Goal: Task Accomplishment & Management: Manage account settings

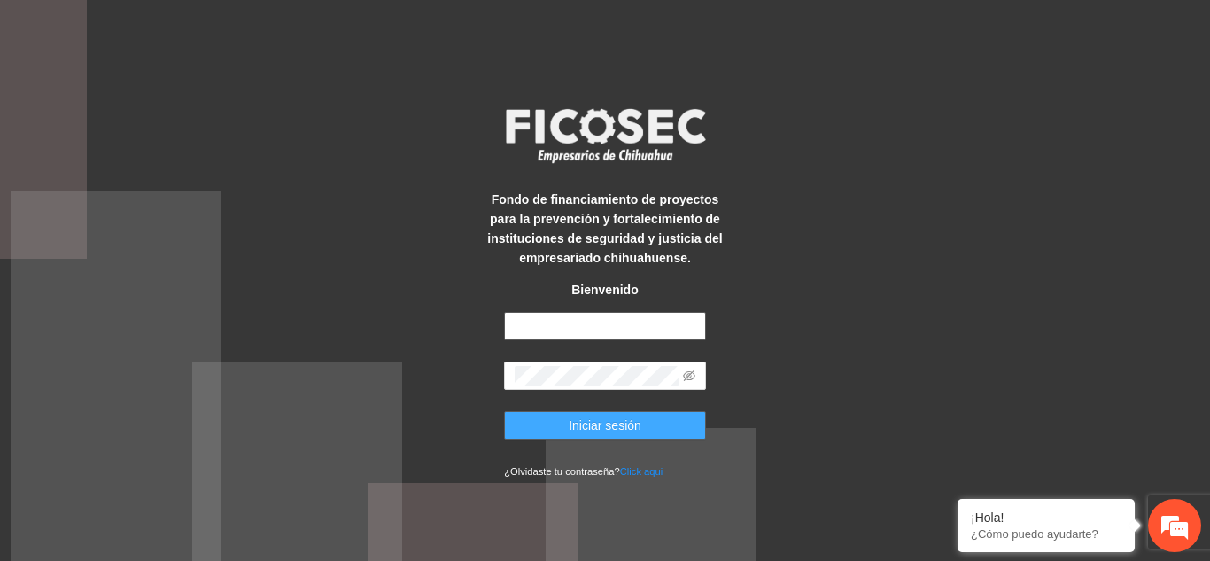
type input "**********"
click at [616, 426] on span "Iniciar sesión" at bounding box center [605, 424] width 73 height 19
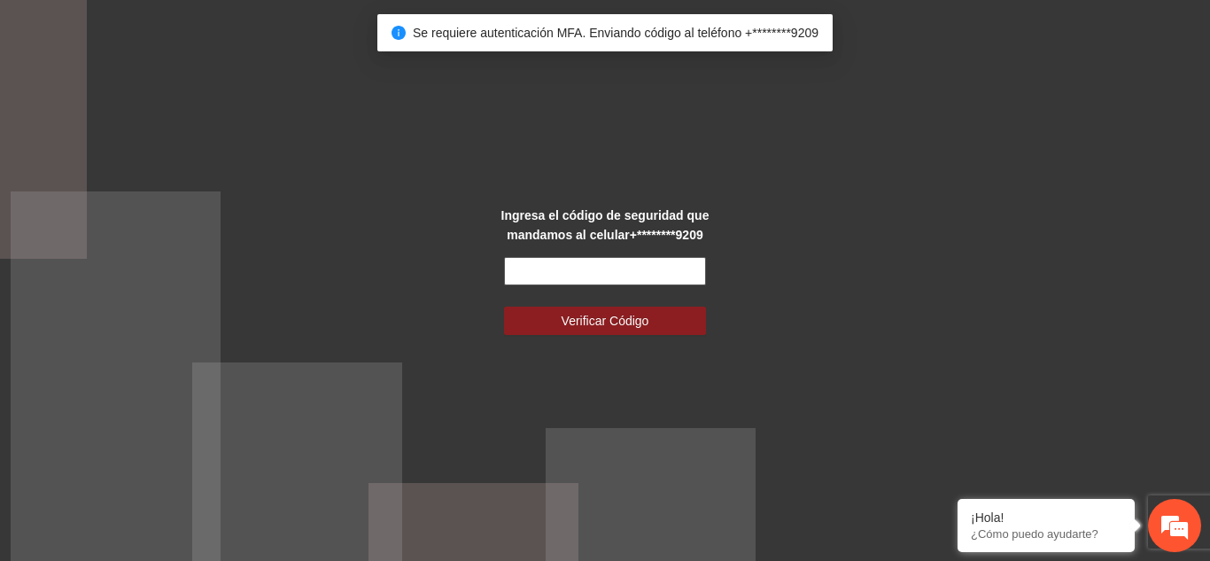
click at [646, 268] on input "text" at bounding box center [605, 271] width 202 height 28
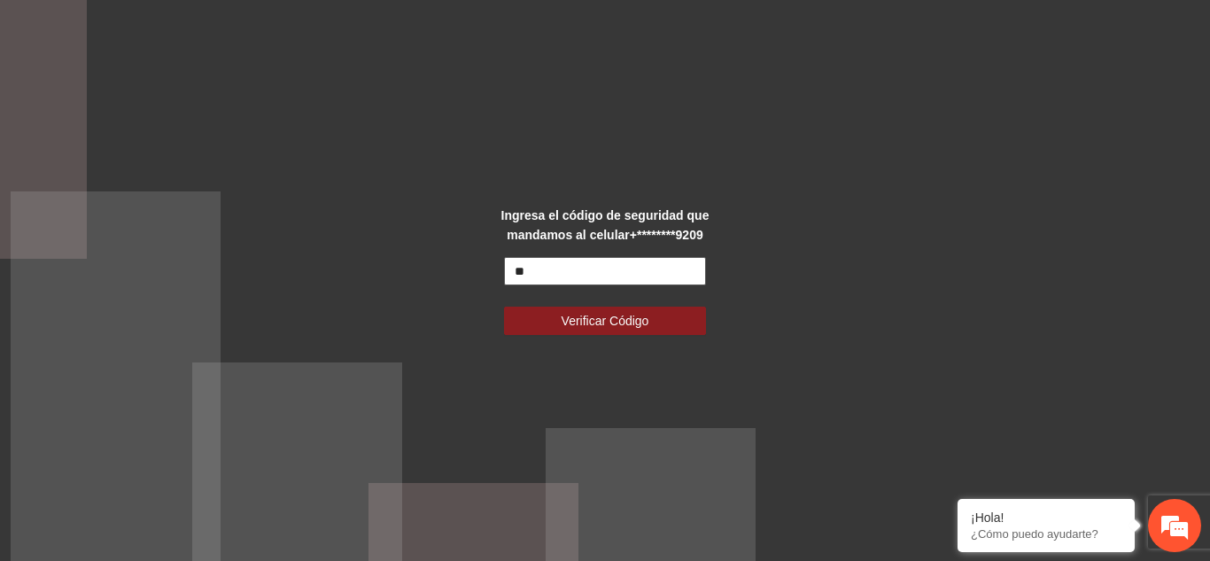
type input "*"
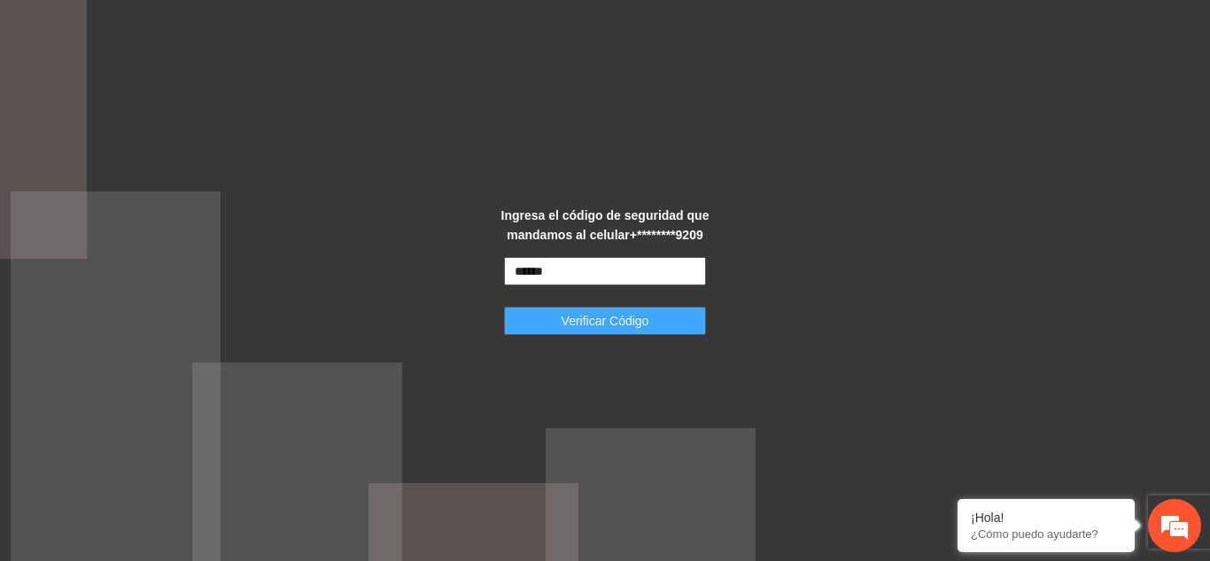
type input "******"
click at [652, 331] on button "Verificar Código" at bounding box center [605, 320] width 202 height 28
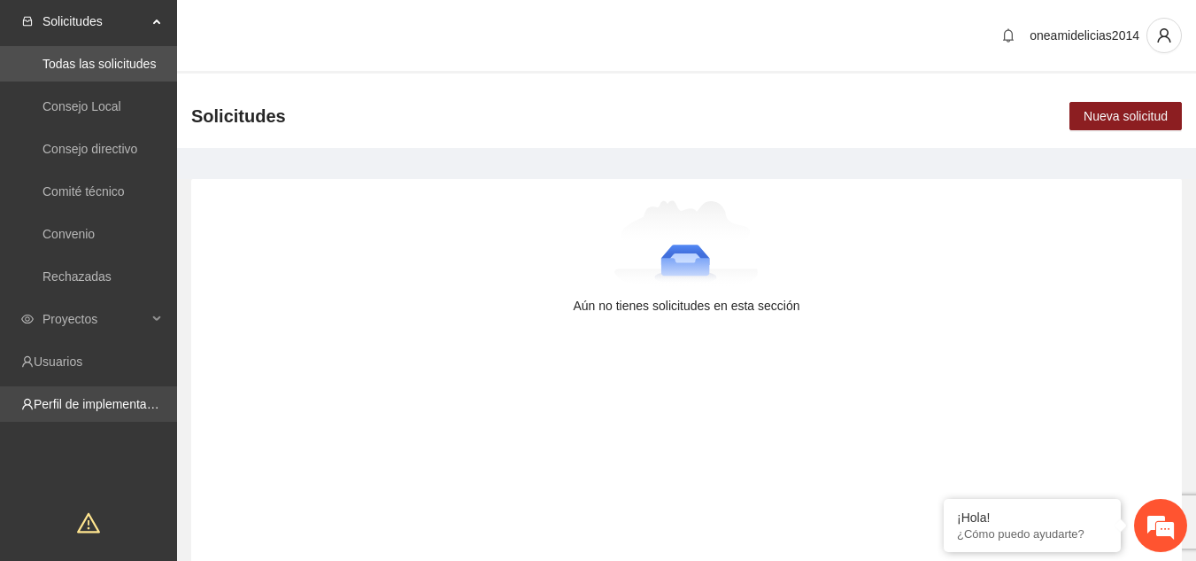
click at [98, 400] on link "Perfil de implementadora" at bounding box center [103, 404] width 138 height 14
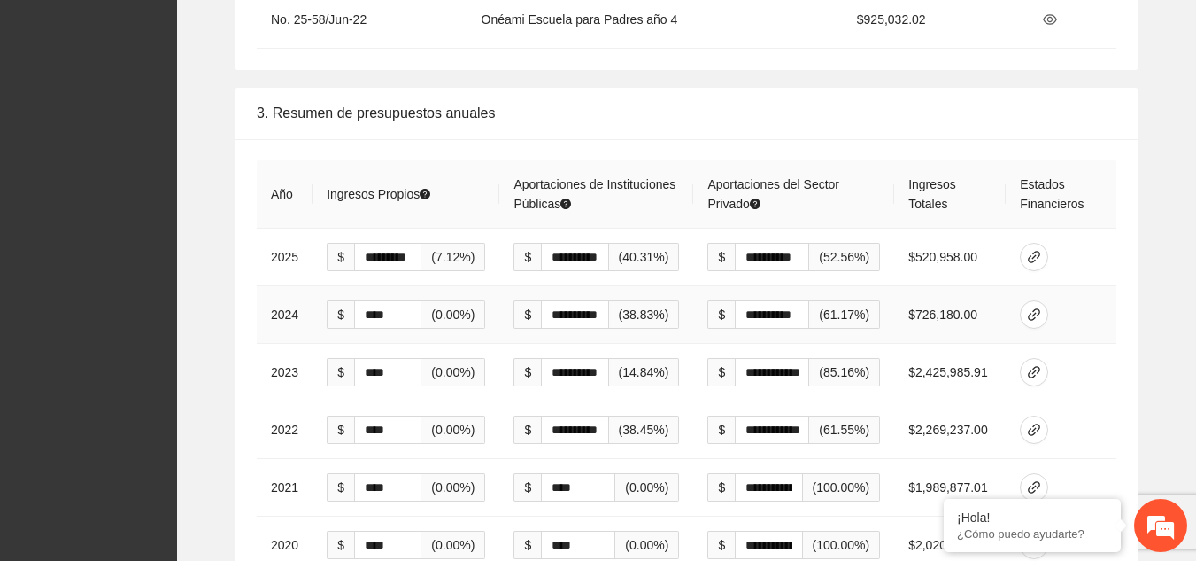
scroll to position [2834, 0]
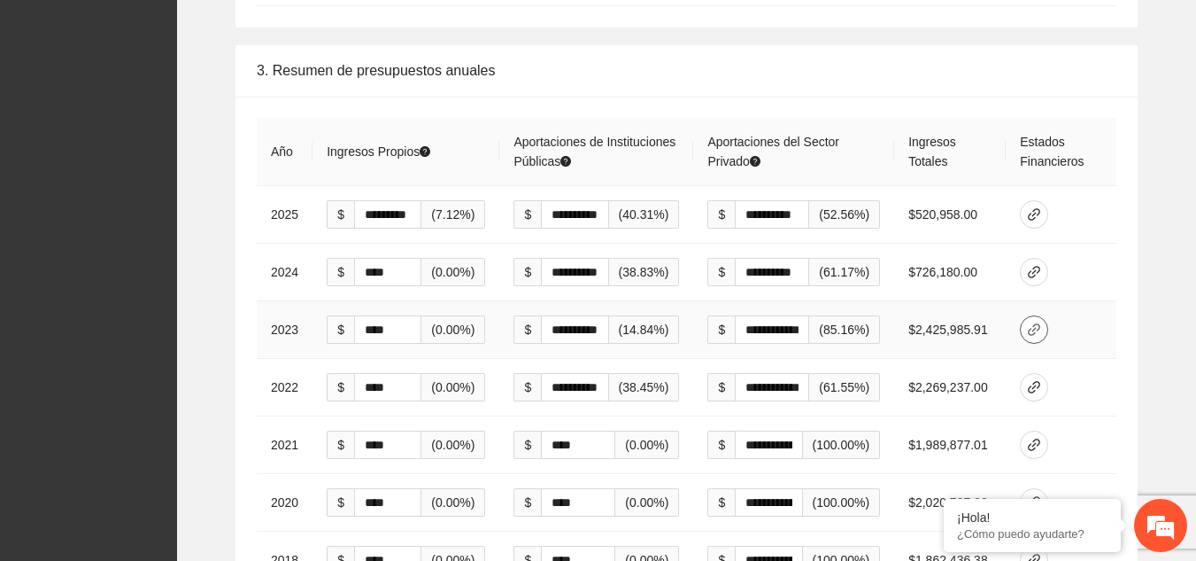
click at [1033, 323] on icon "link" at bounding box center [1034, 329] width 12 height 12
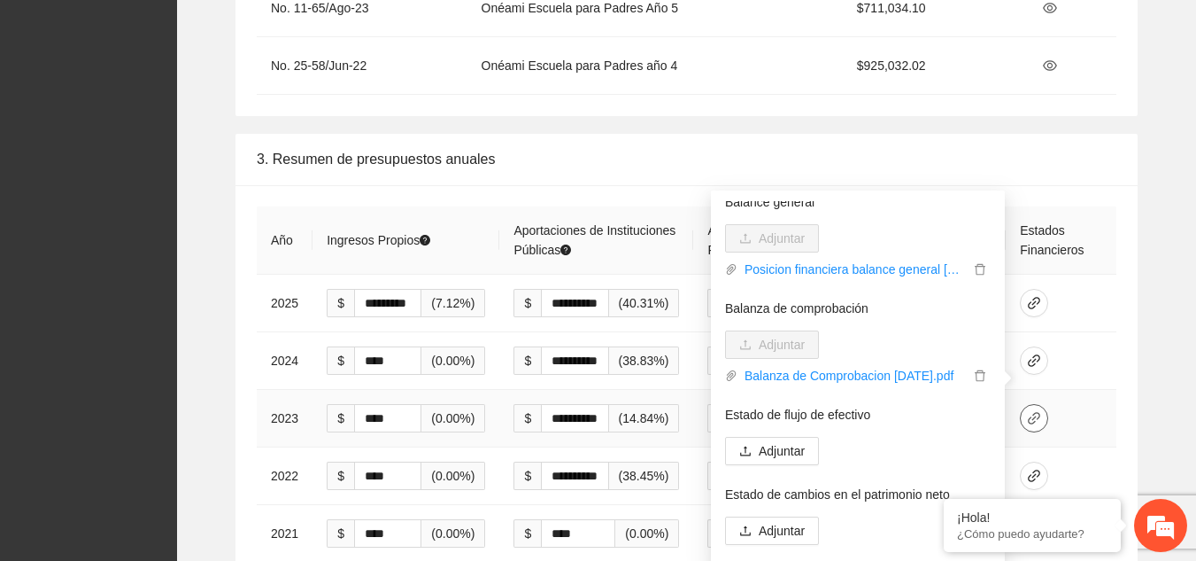
scroll to position [0, 0]
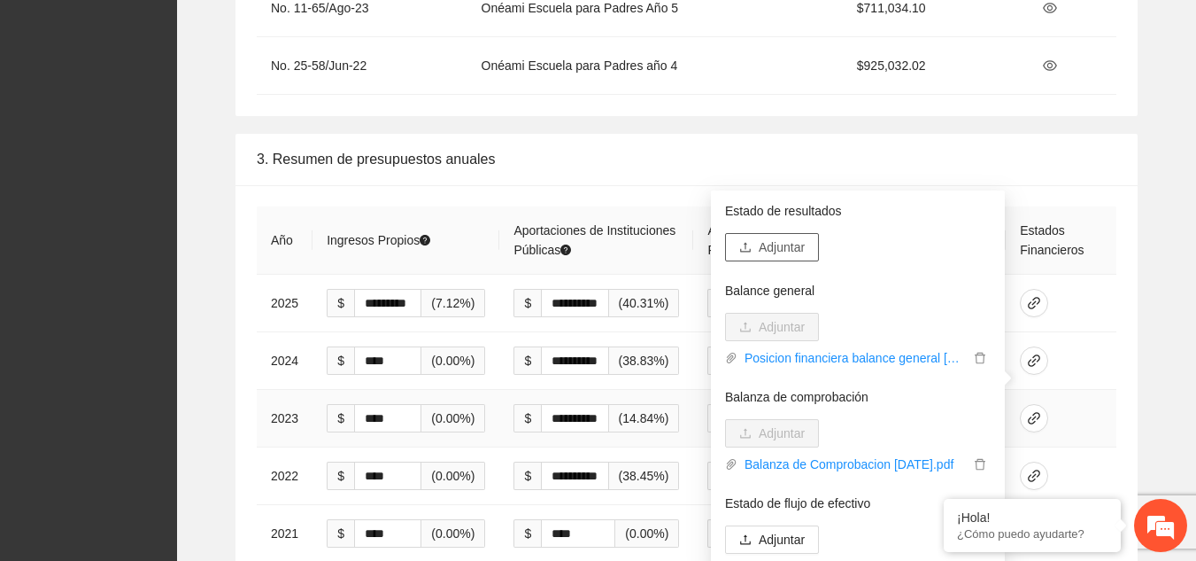
click at [804, 249] on span "Adjuntar" at bounding box center [782, 246] width 46 height 19
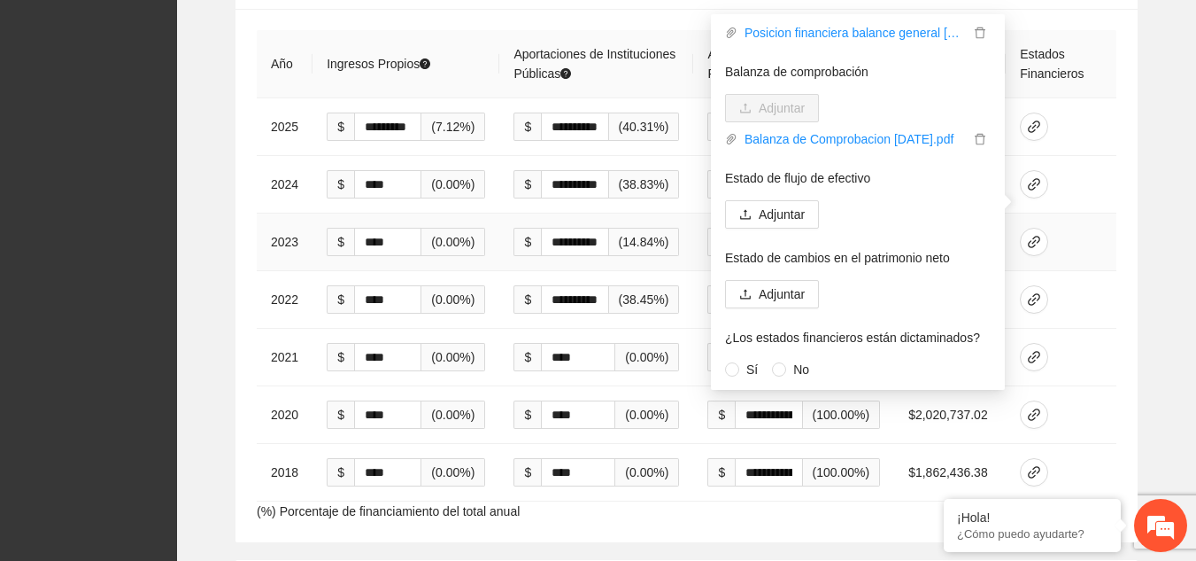
scroll to position [2922, 0]
click at [797, 290] on span "Adjuntar" at bounding box center [782, 292] width 46 height 19
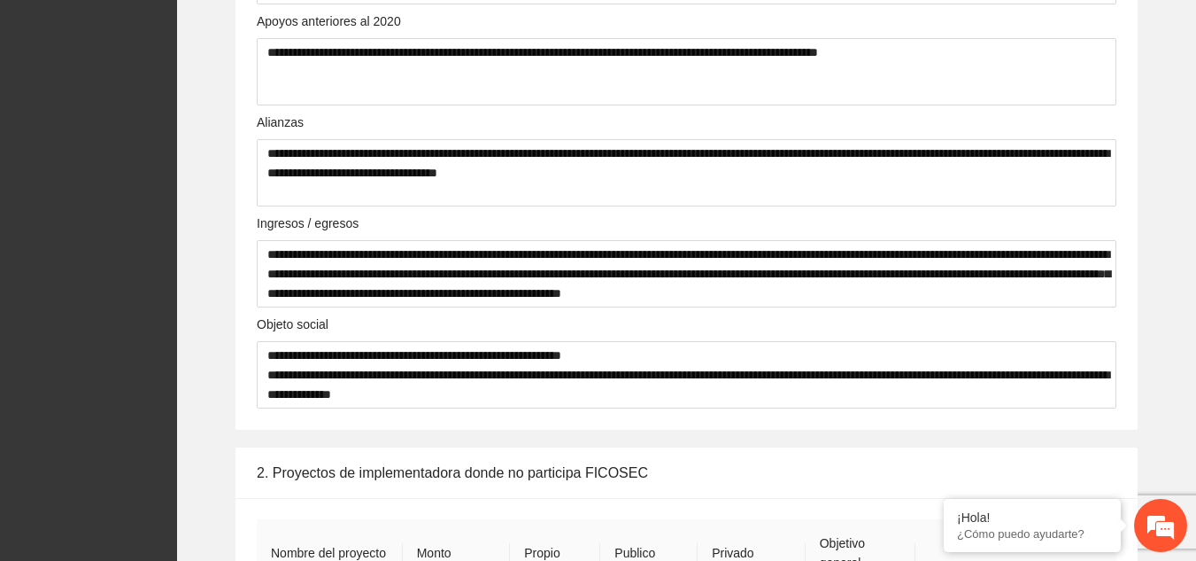
scroll to position [0, 0]
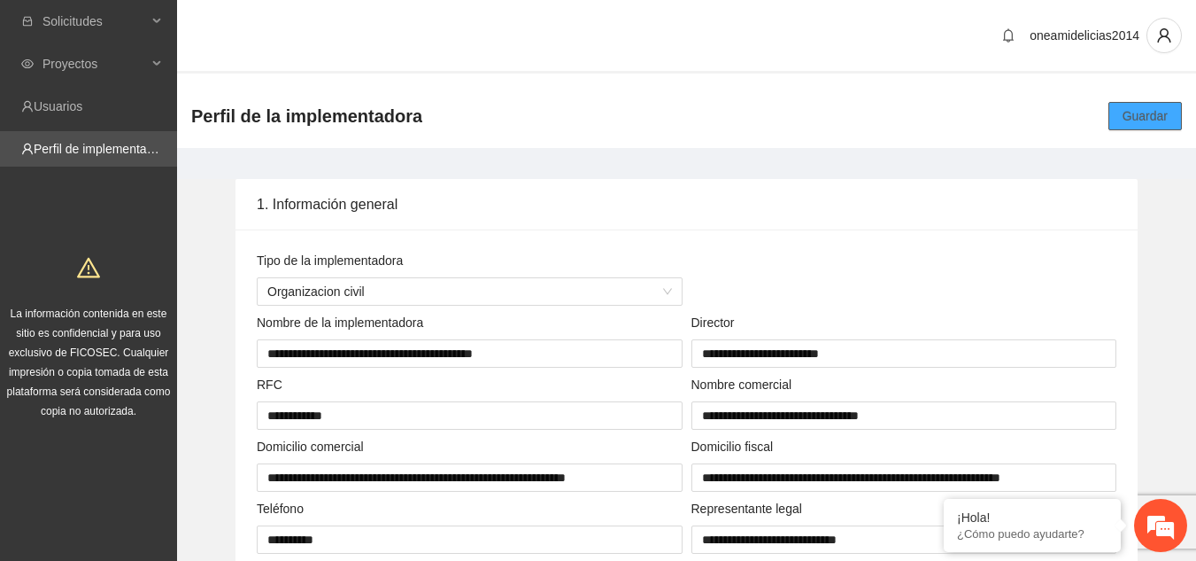
click at [1142, 117] on span "Guardar" at bounding box center [1145, 115] width 45 height 19
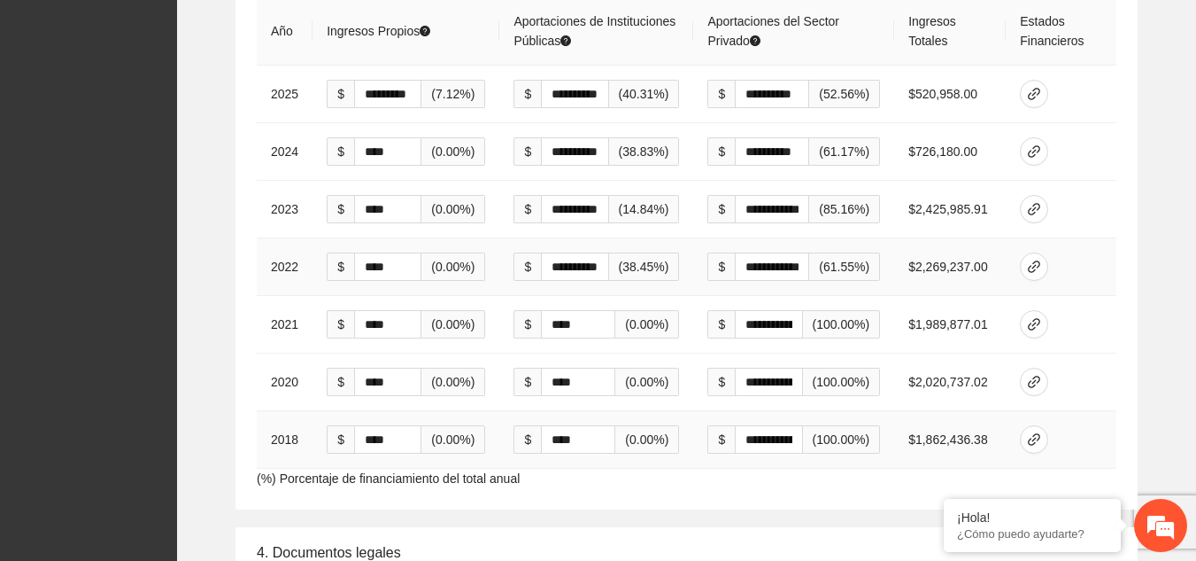
scroll to position [2922, 0]
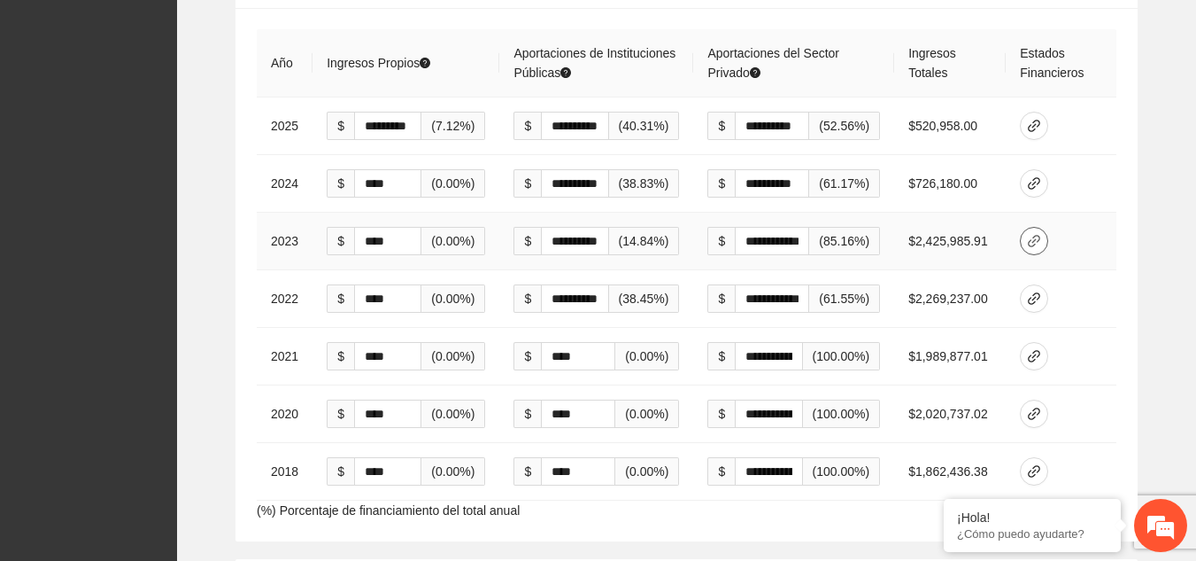
click at [1032, 235] on icon "link" at bounding box center [1034, 241] width 12 height 12
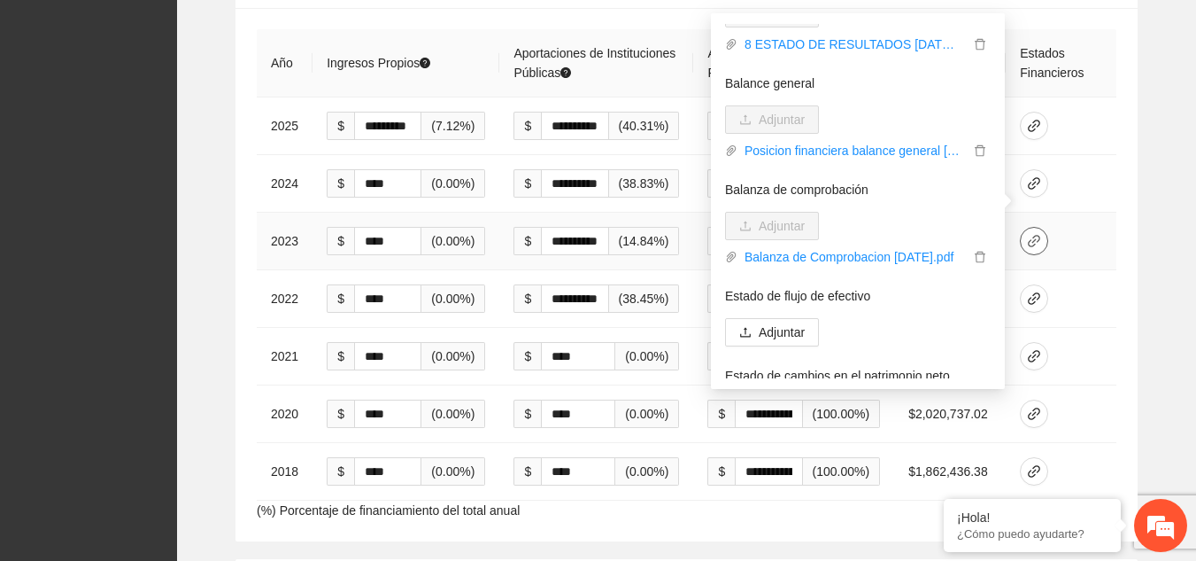
scroll to position [0, 0]
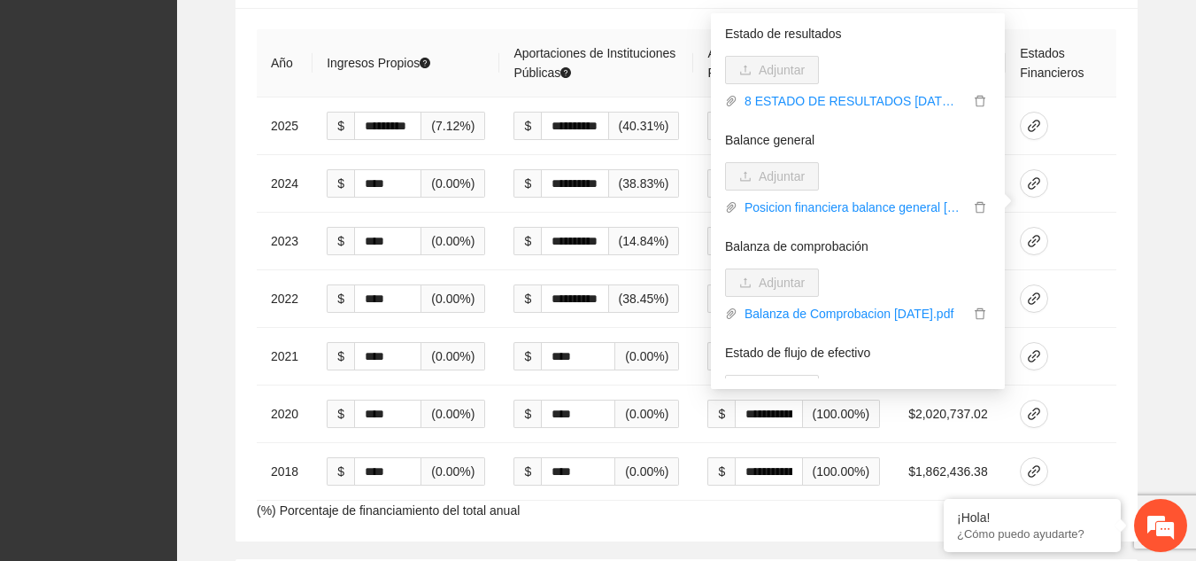
click at [1151, 134] on div "**********" at bounding box center [686, 249] width 991 height 584
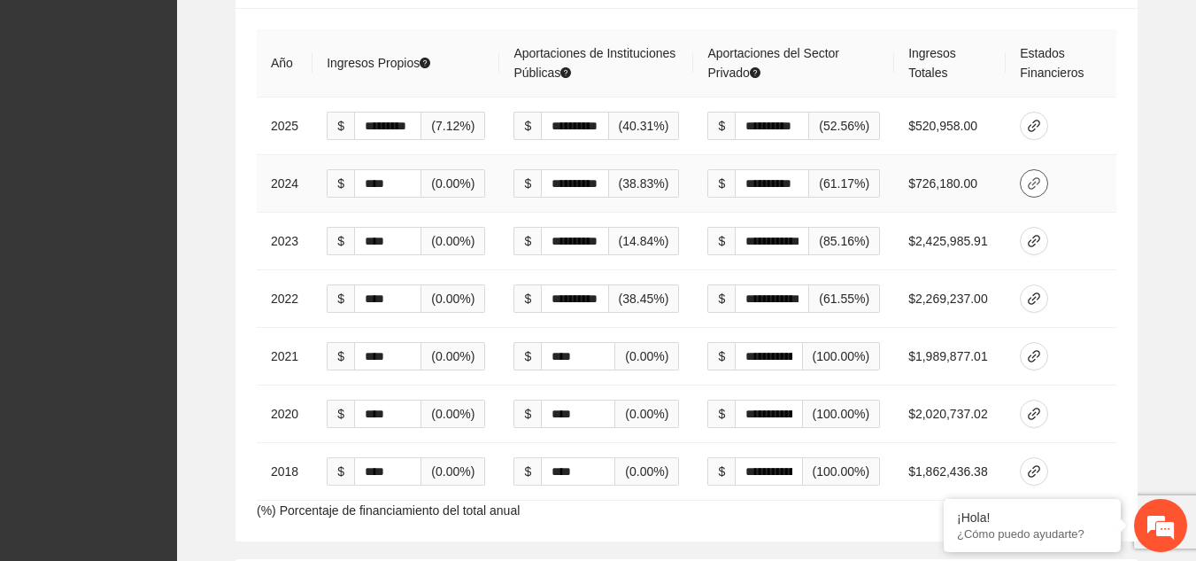
click at [1033, 176] on icon "link" at bounding box center [1034, 183] width 14 height 14
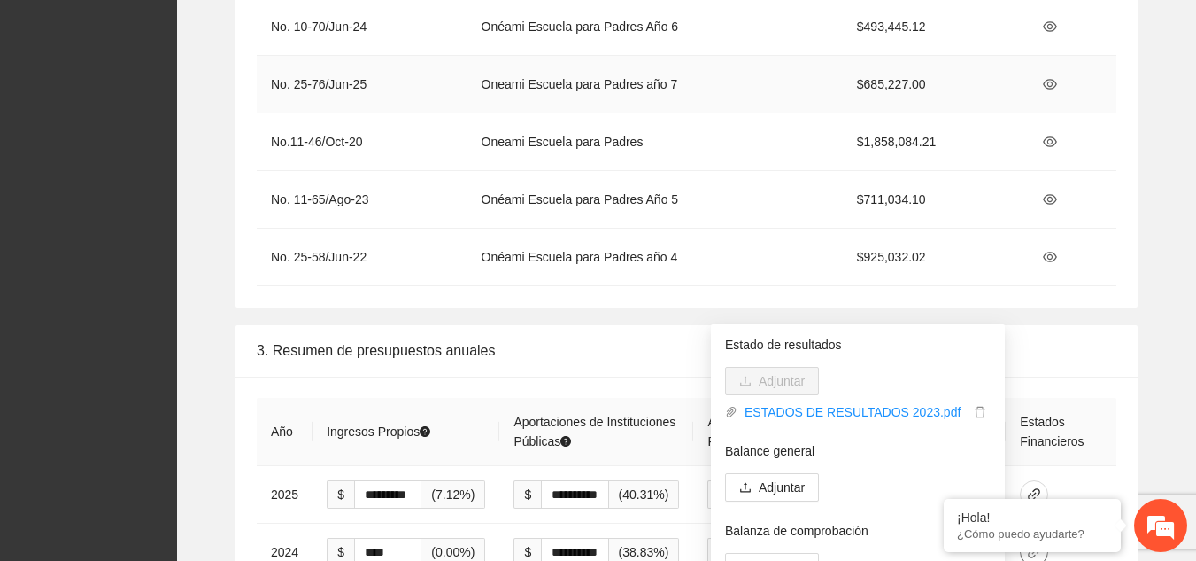
scroll to position [2745, 0]
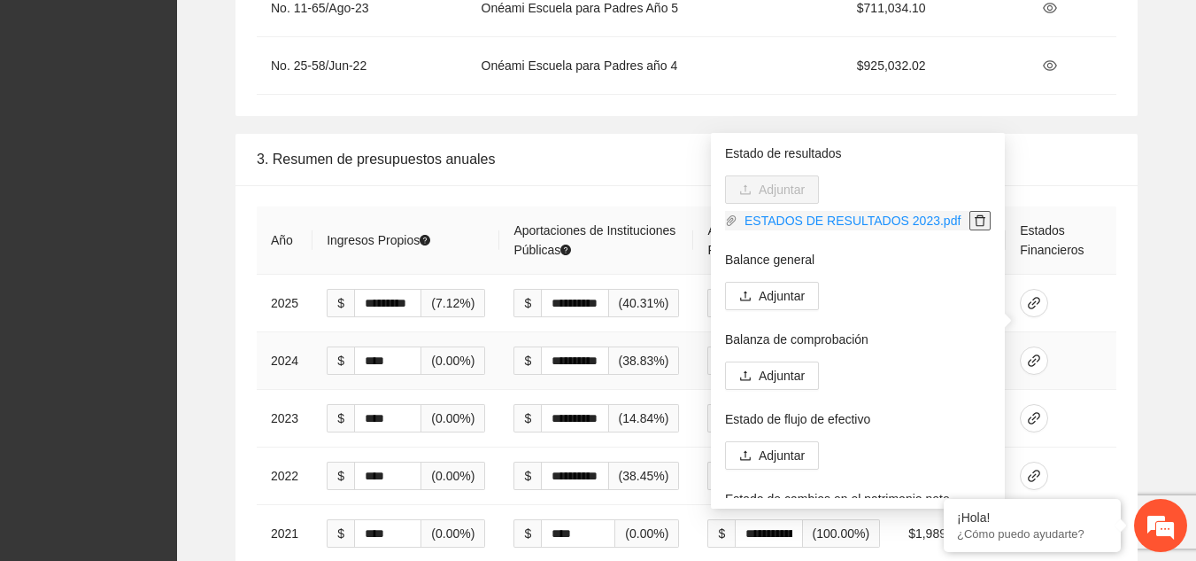
click at [974, 221] on icon "delete" at bounding box center [980, 220] width 12 height 12
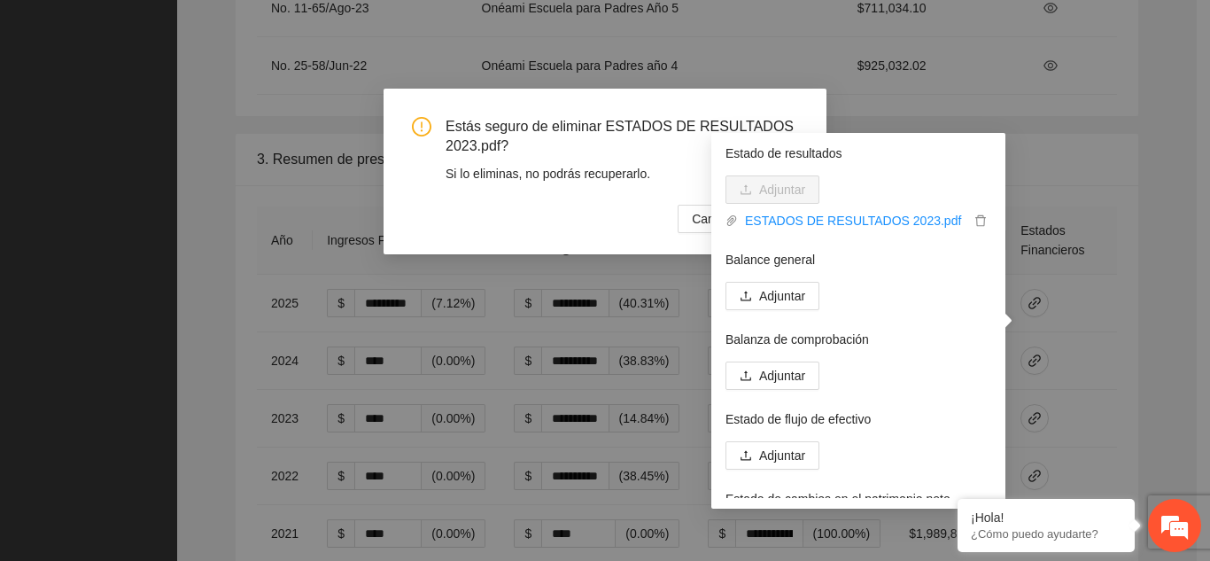
click at [691, 174] on div "Si lo eliminas, no podrás recuperarlo." at bounding box center [621, 173] width 352 height 19
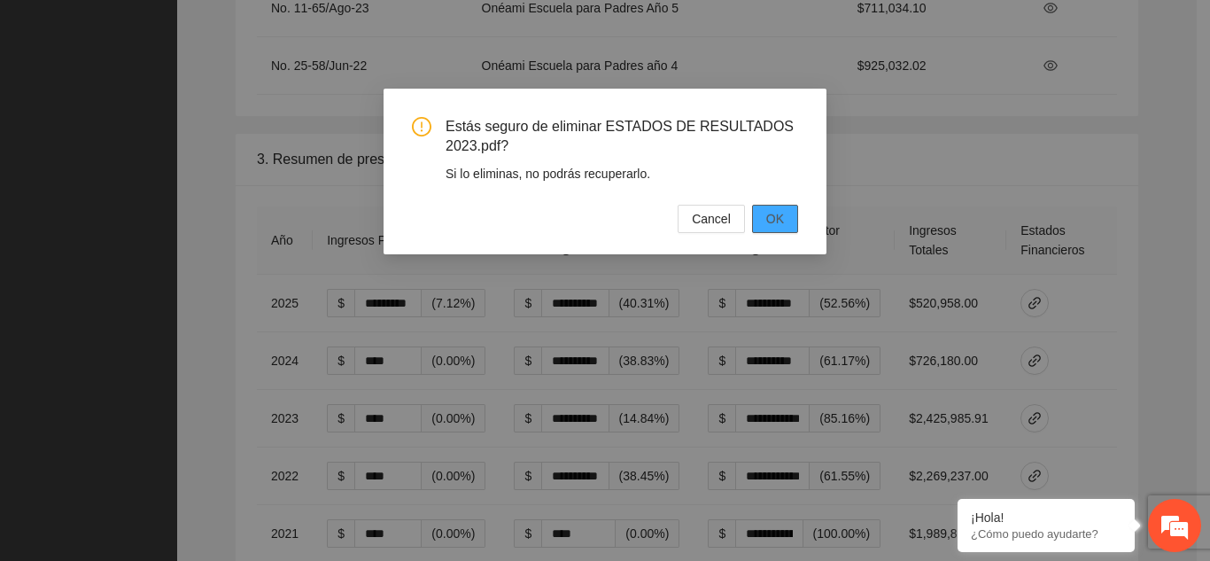
click at [786, 221] on button "OK" at bounding box center [775, 219] width 46 height 28
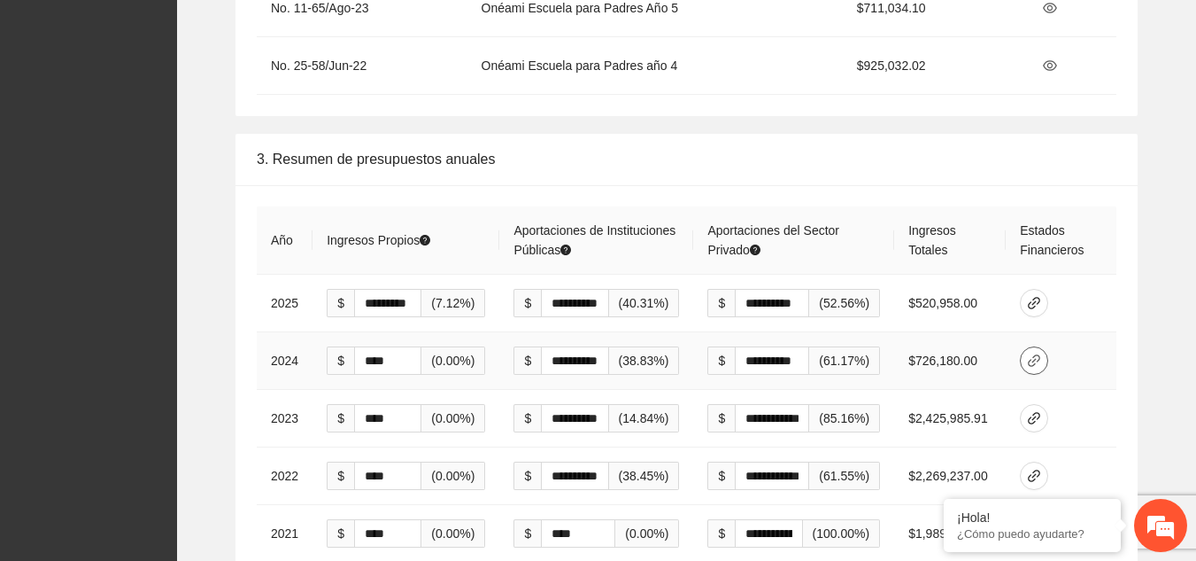
click at [1041, 353] on icon "link" at bounding box center [1034, 360] width 14 height 14
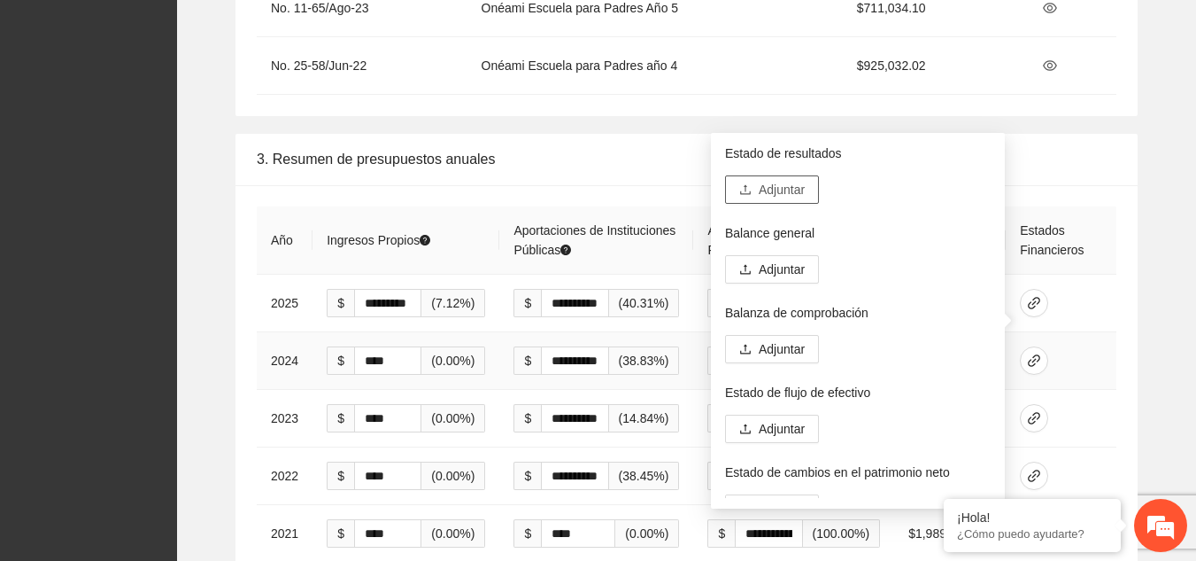
click at [797, 185] on span "Adjuntar" at bounding box center [782, 189] width 46 height 19
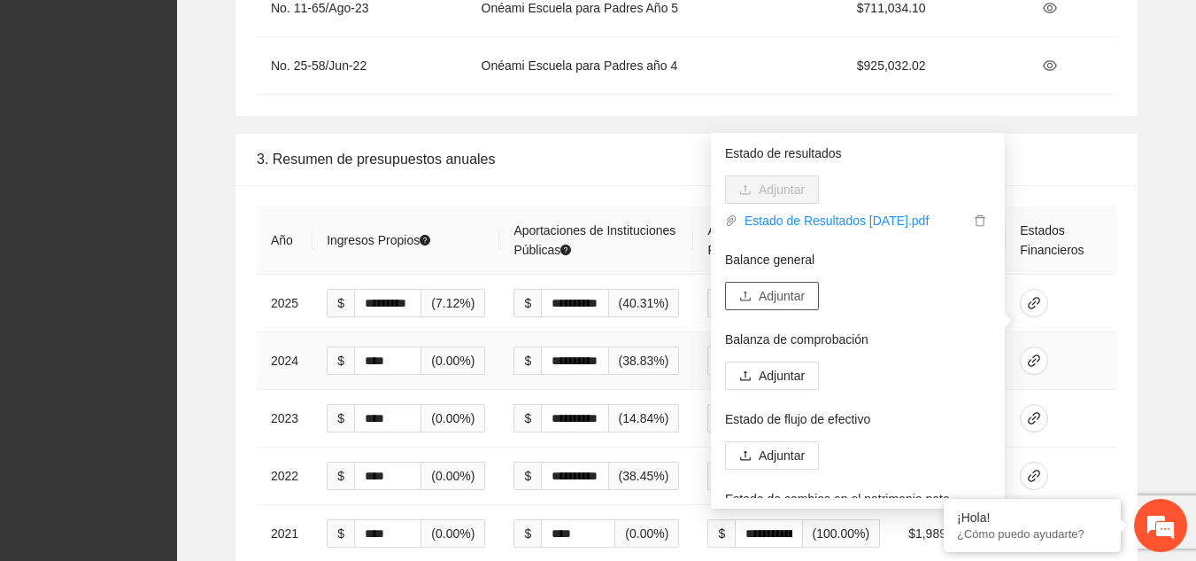
click at [800, 291] on span "Adjuntar" at bounding box center [782, 295] width 46 height 19
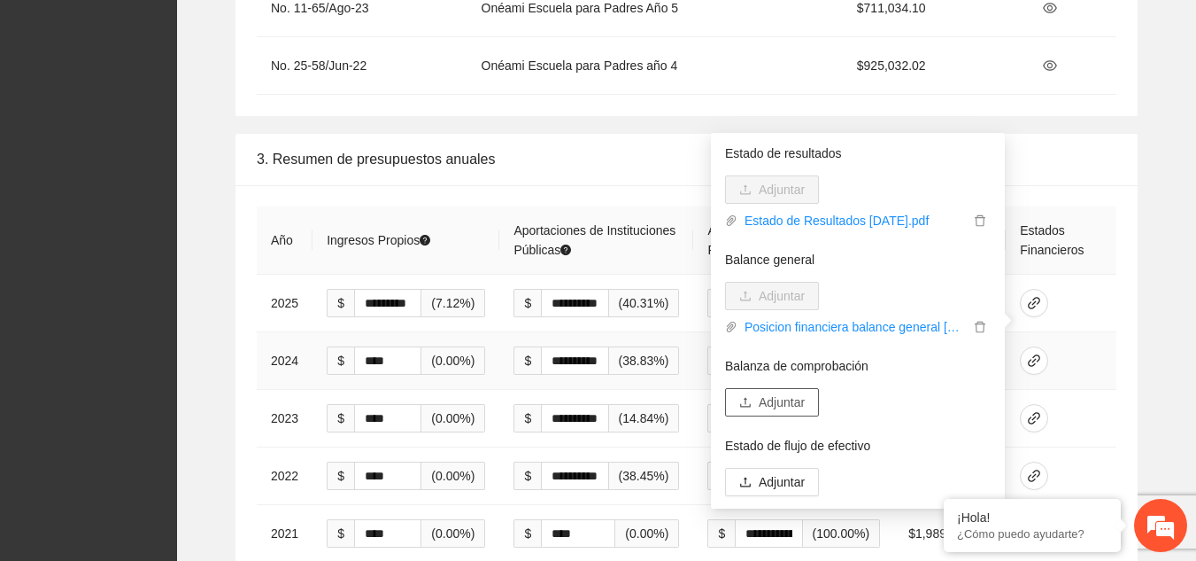
click at [789, 394] on span "Adjuntar" at bounding box center [782, 401] width 46 height 19
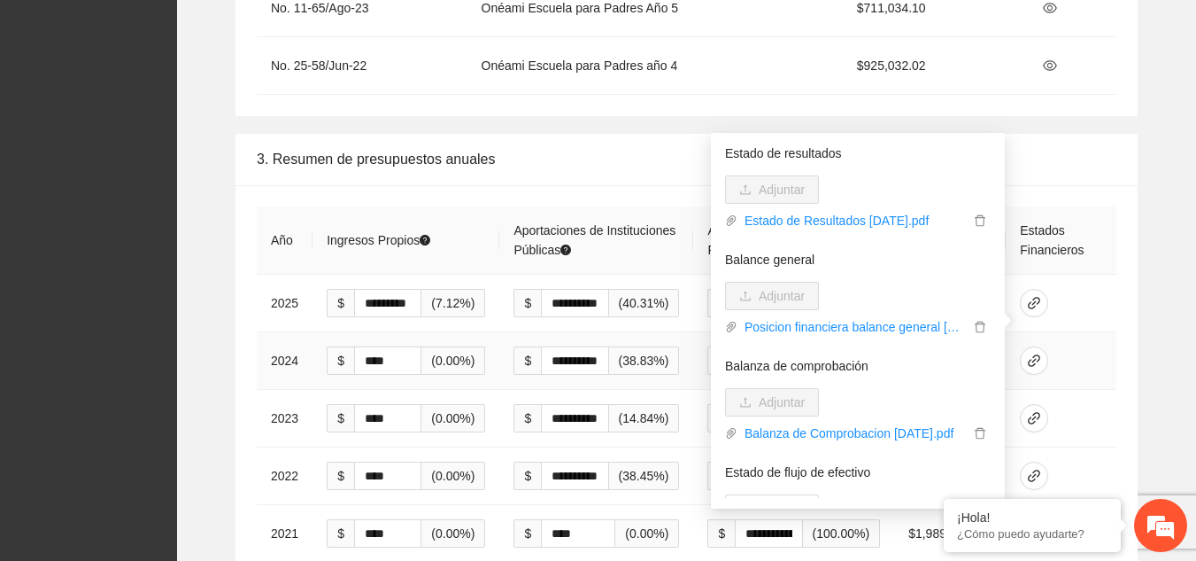
scroll to position [177, 0]
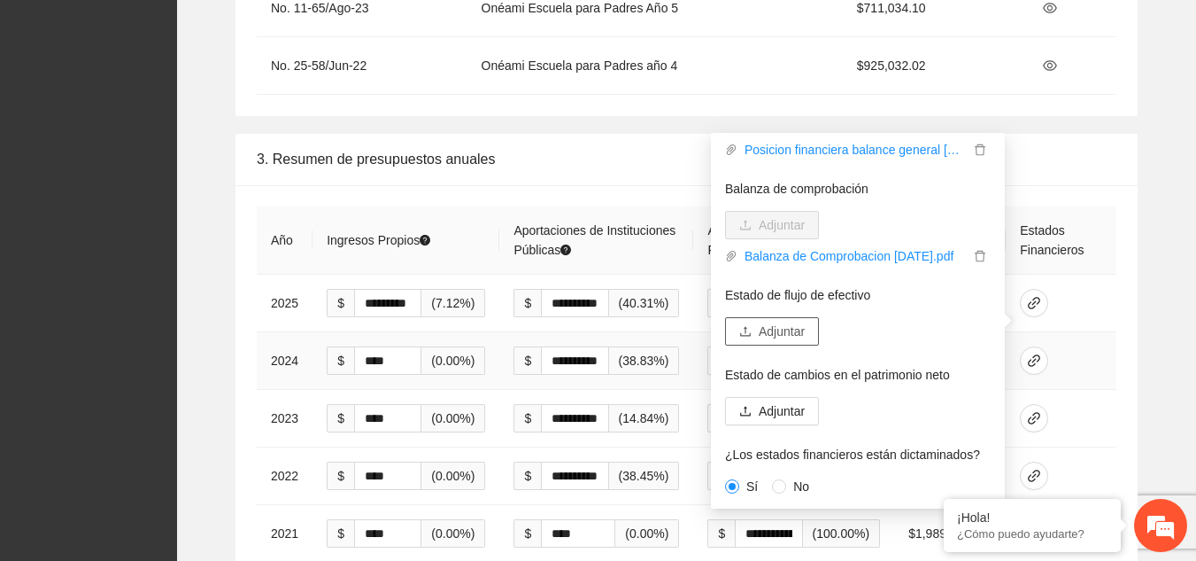
click at [781, 325] on span "Adjuntar" at bounding box center [782, 330] width 46 height 19
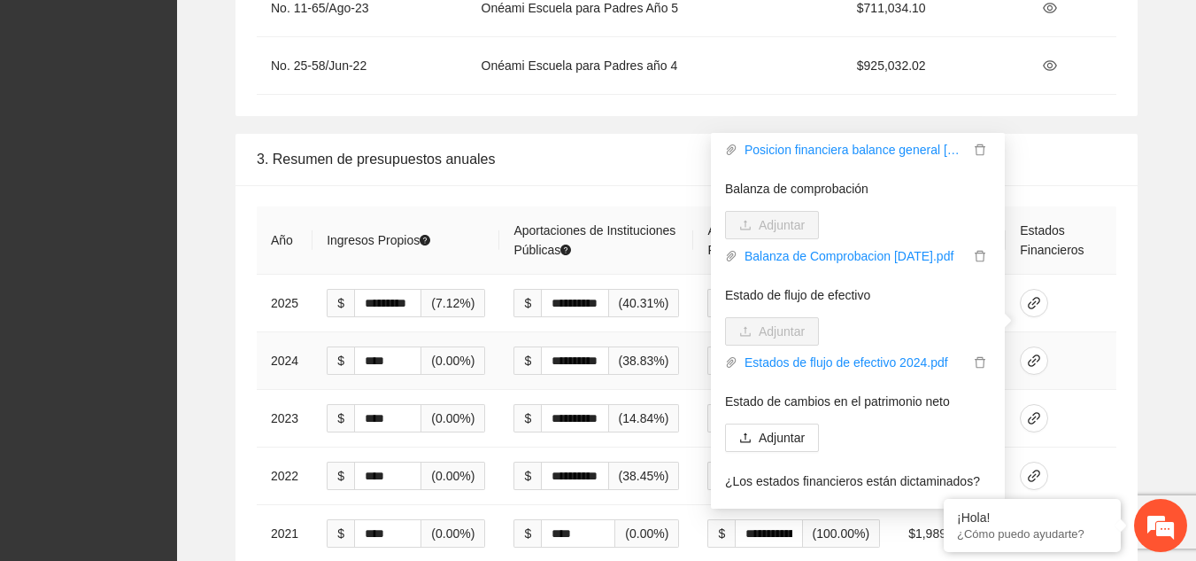
scroll to position [204, 0]
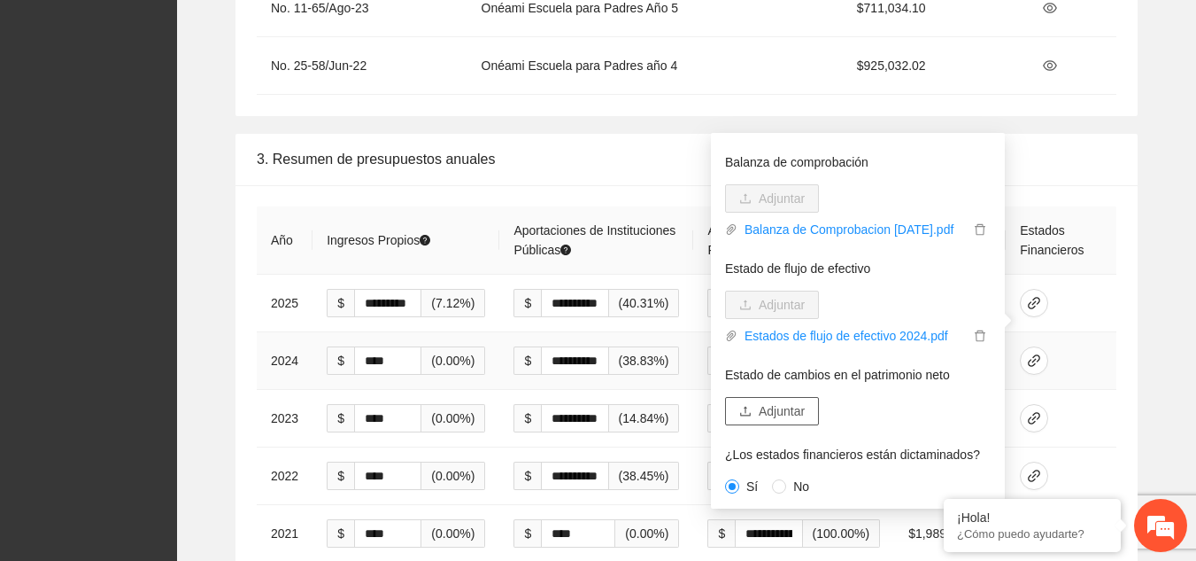
click at [770, 413] on span "Adjuntar" at bounding box center [782, 410] width 46 height 19
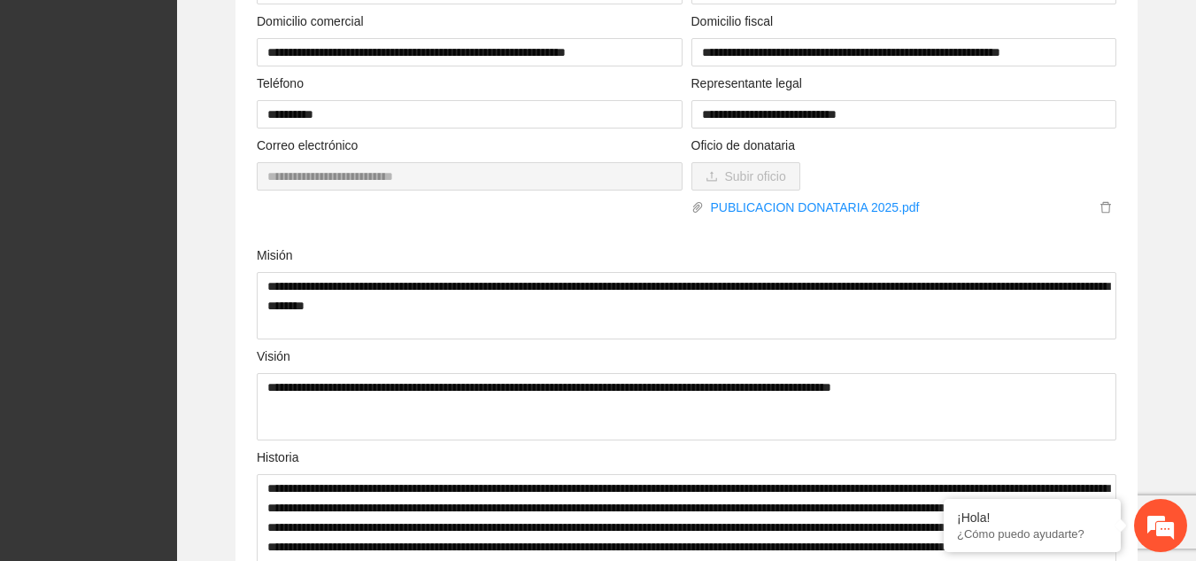
scroll to position [0, 0]
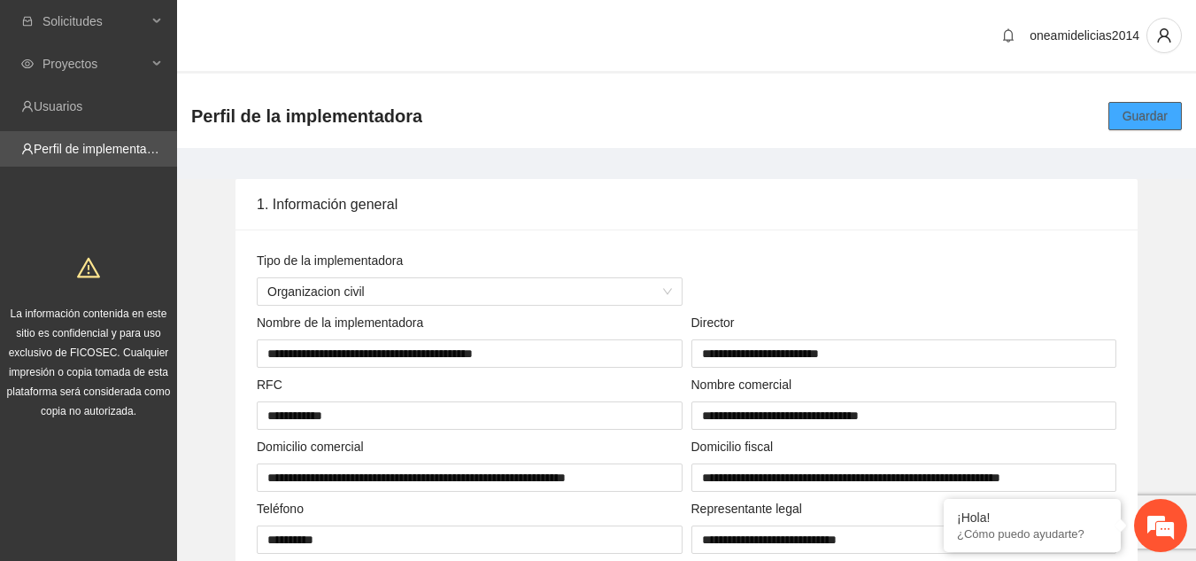
click at [1131, 118] on span "Guardar" at bounding box center [1145, 115] width 45 height 19
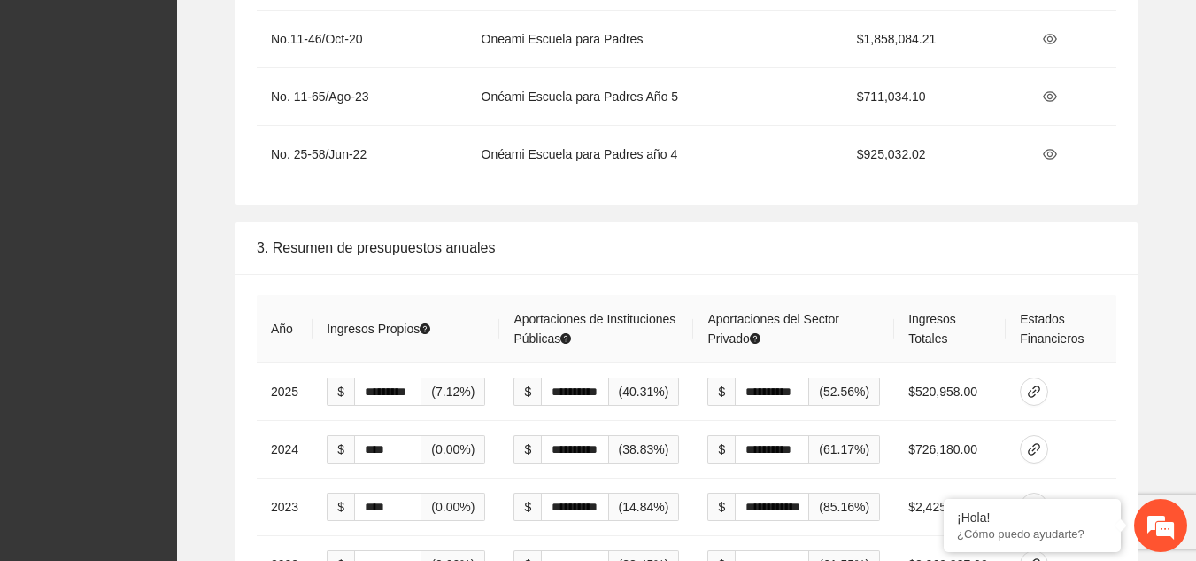
scroll to position [2745, 0]
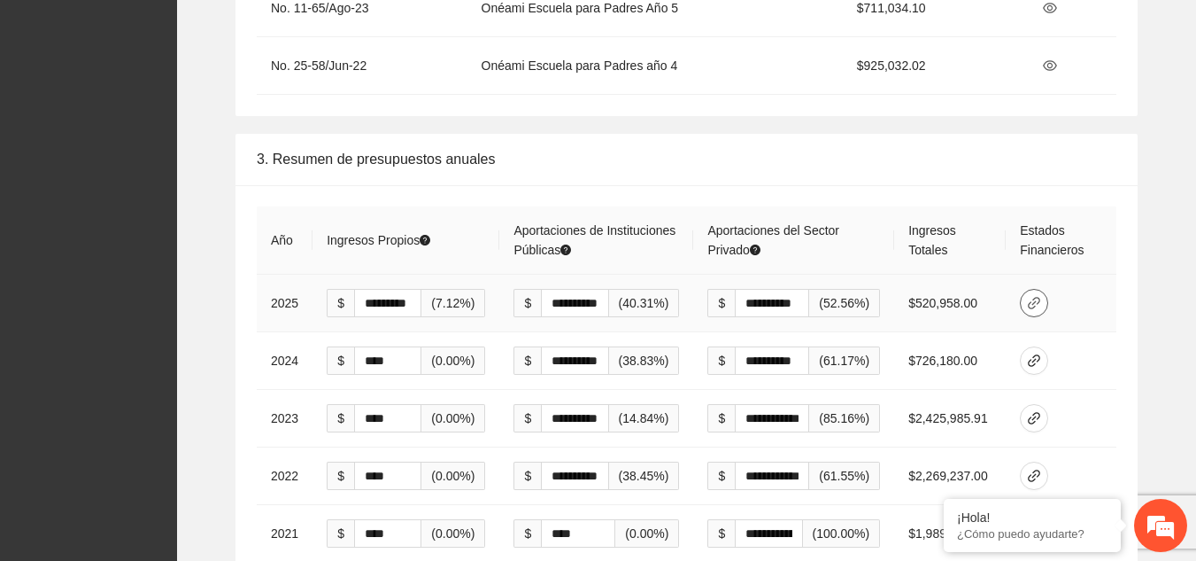
click at [1031, 297] on icon "link" at bounding box center [1034, 303] width 12 height 12
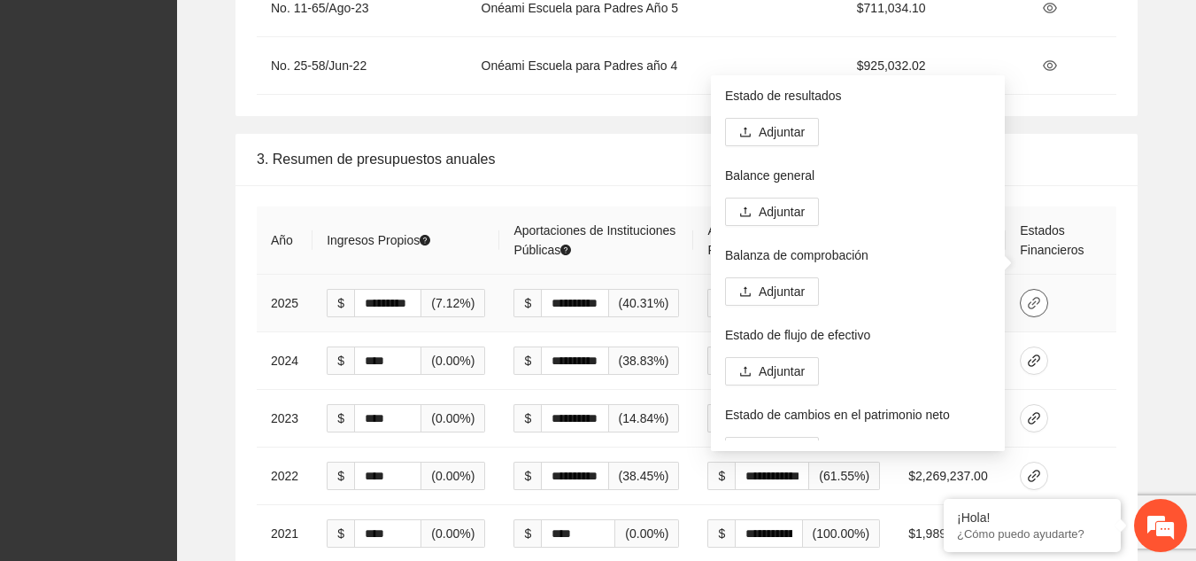
click at [1031, 297] on icon "link" at bounding box center [1034, 303] width 12 height 12
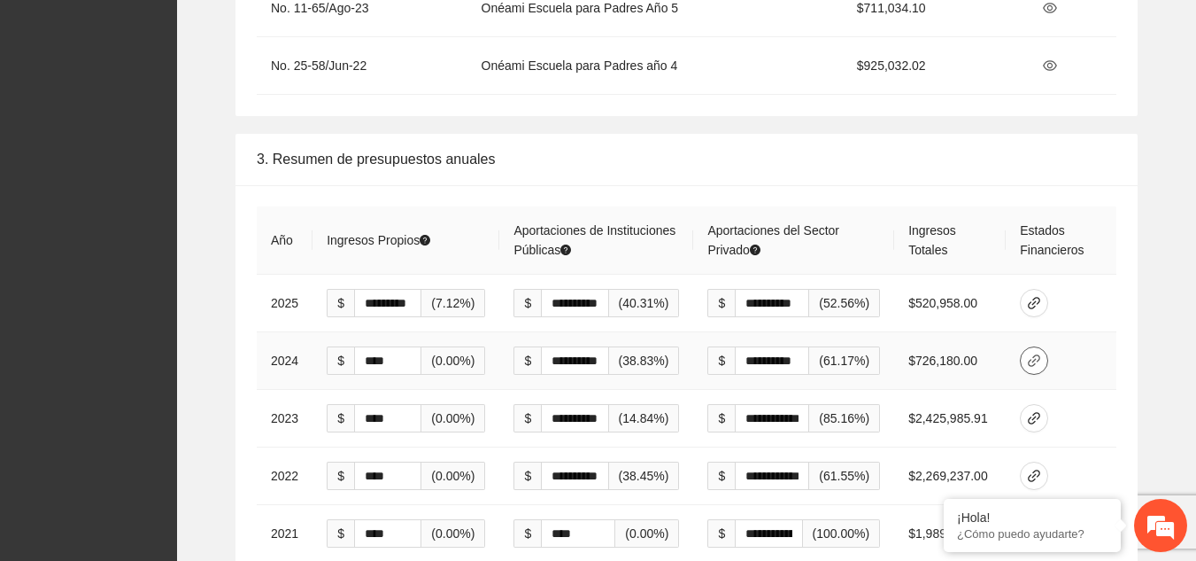
click at [1036, 353] on icon "link" at bounding box center [1034, 360] width 14 height 14
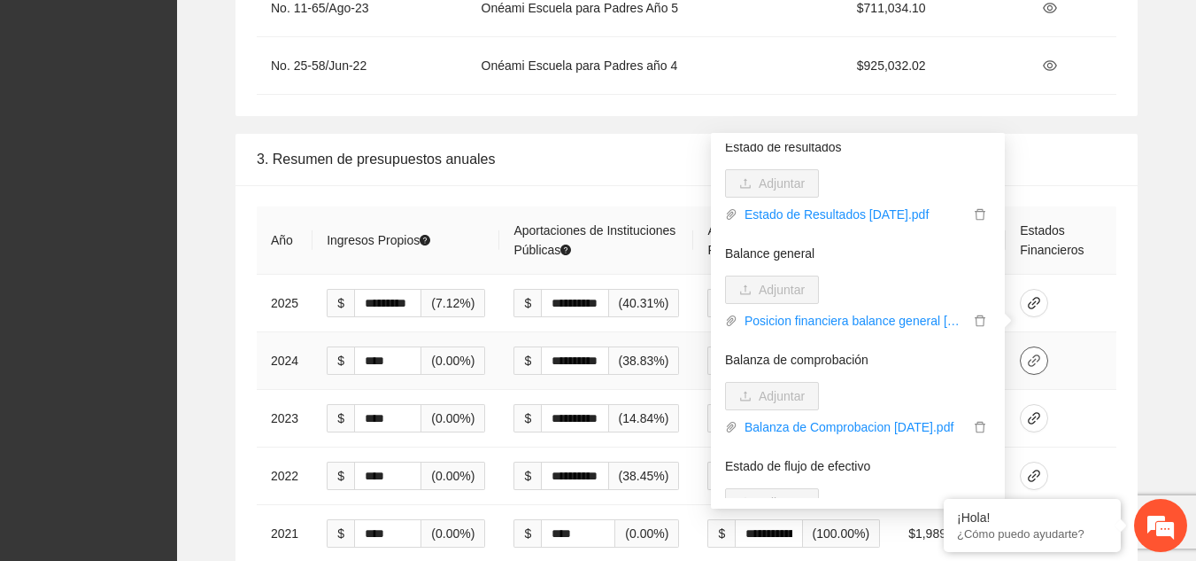
scroll to position [0, 0]
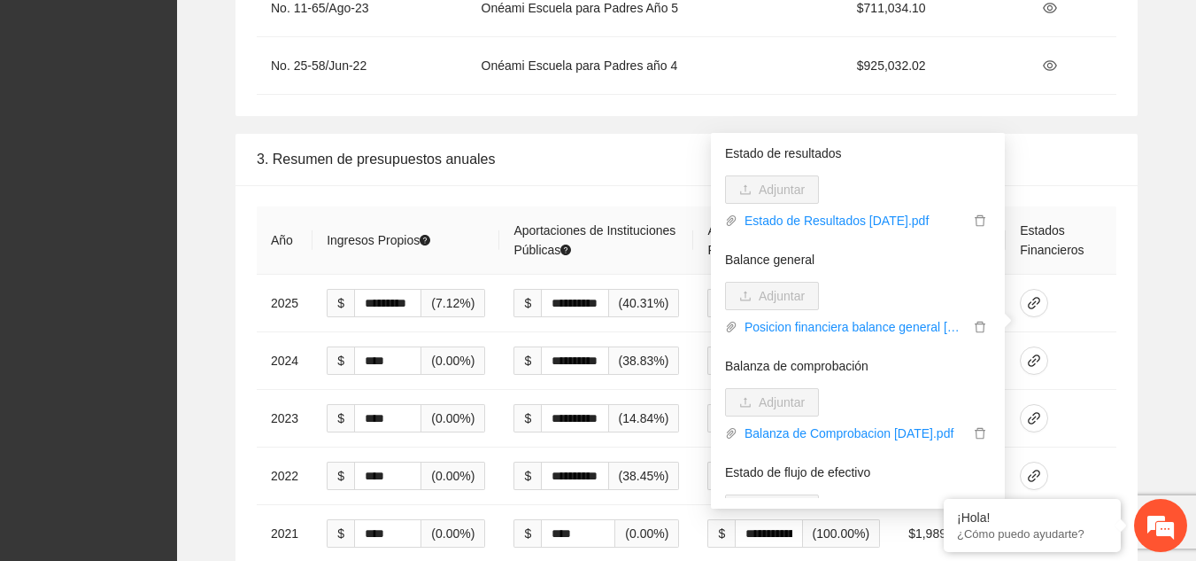
click at [1164, 197] on div "**********" at bounding box center [686, 426] width 991 height 584
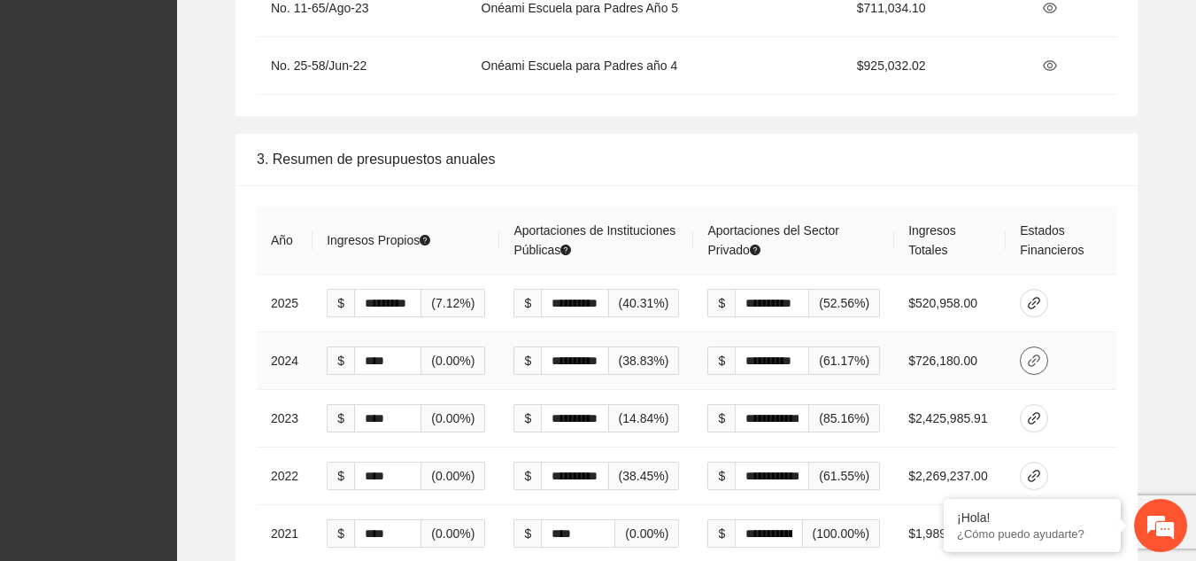
click at [1036, 354] on icon "link" at bounding box center [1034, 360] width 12 height 12
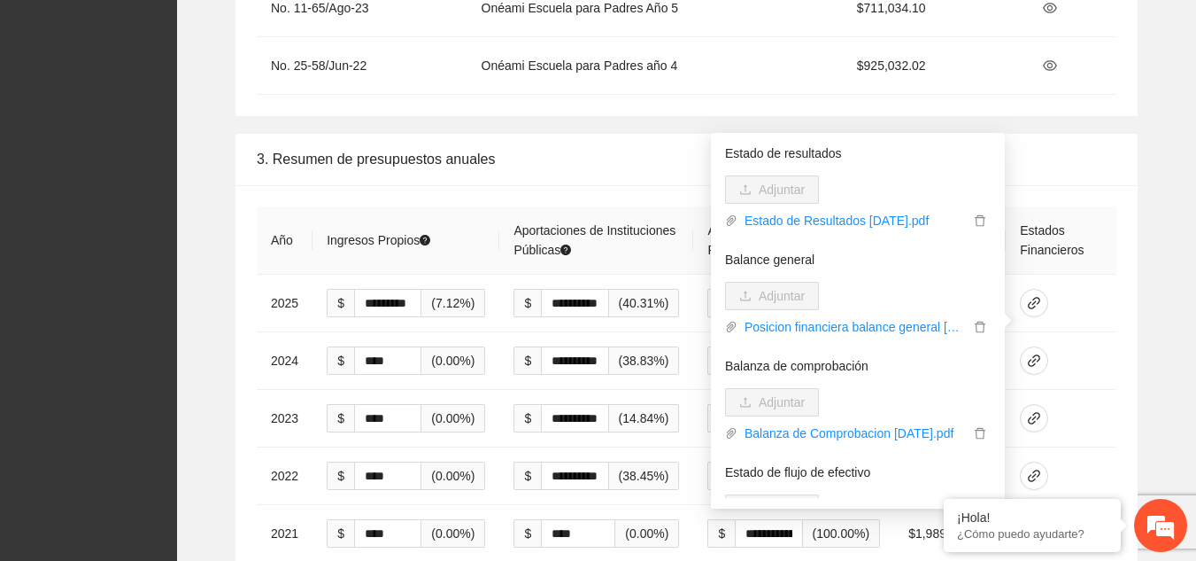
click at [1163, 281] on div "**********" at bounding box center [686, 426] width 991 height 584
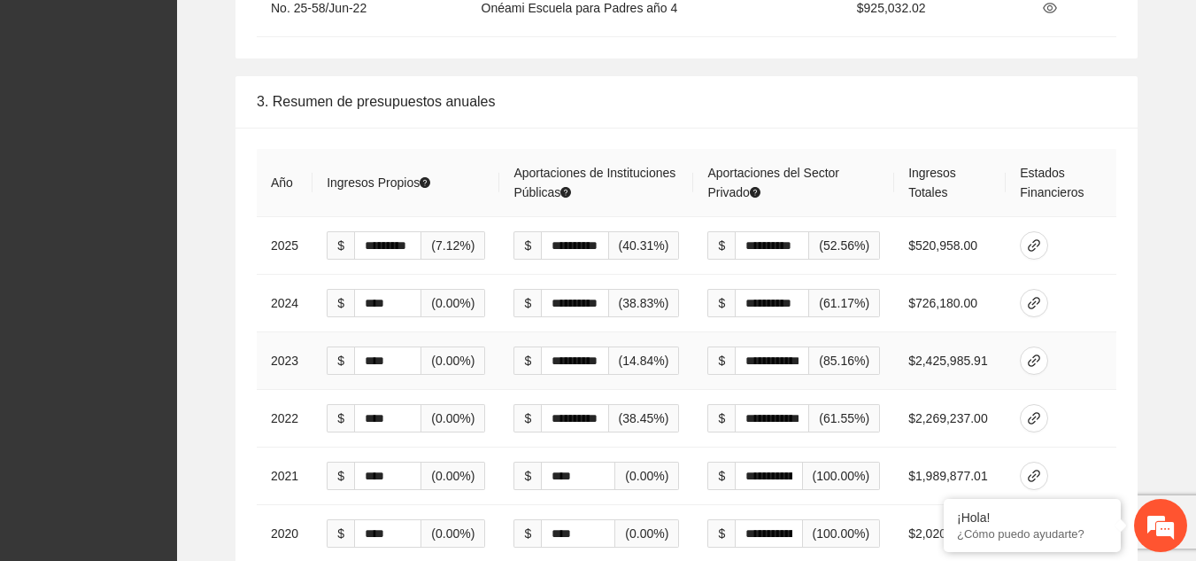
scroll to position [2834, 0]
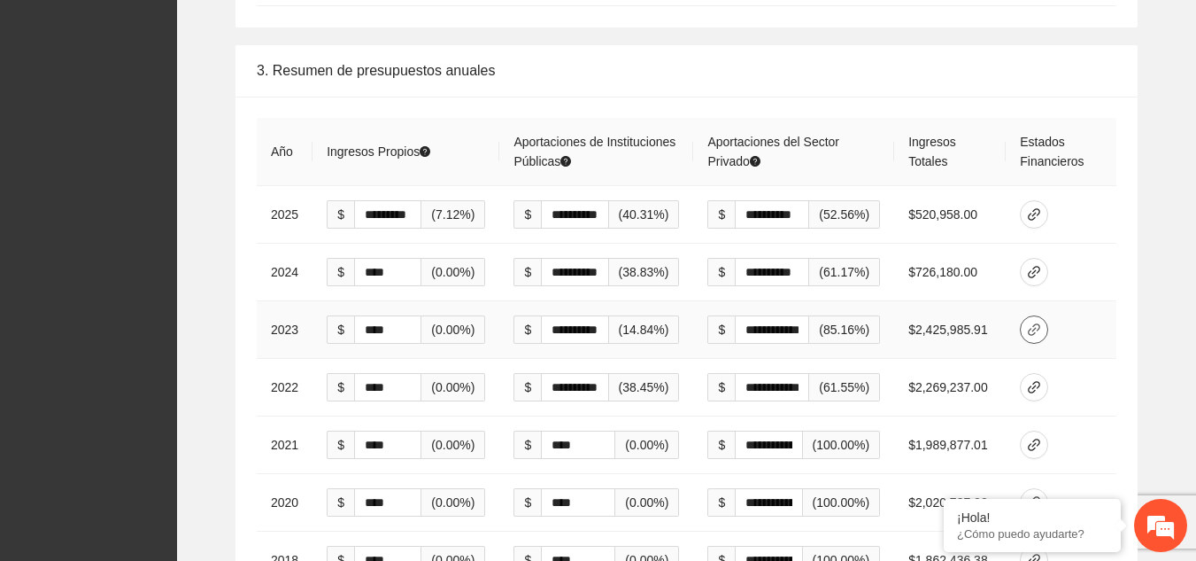
click at [1034, 322] on icon "link" at bounding box center [1034, 329] width 14 height 14
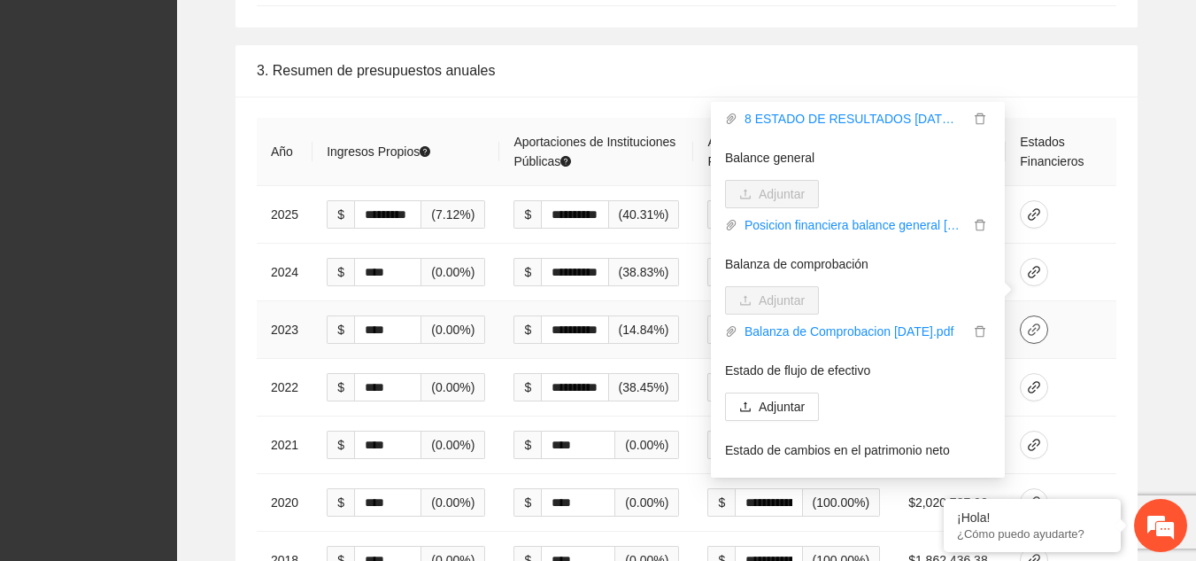
scroll to position [0, 0]
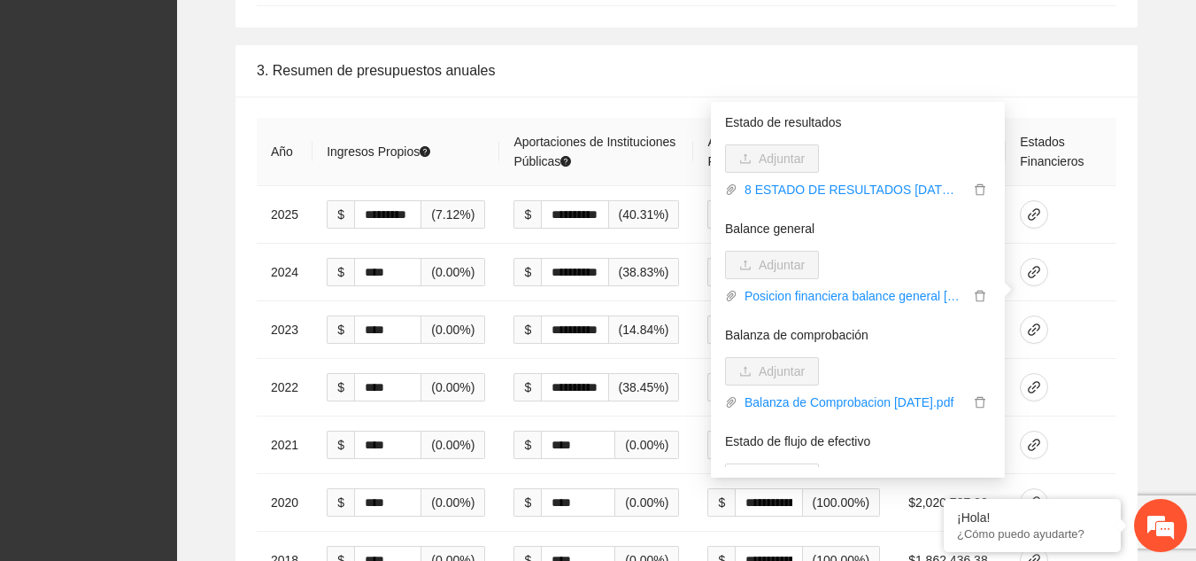
click at [1156, 220] on div "**********" at bounding box center [686, 337] width 991 height 584
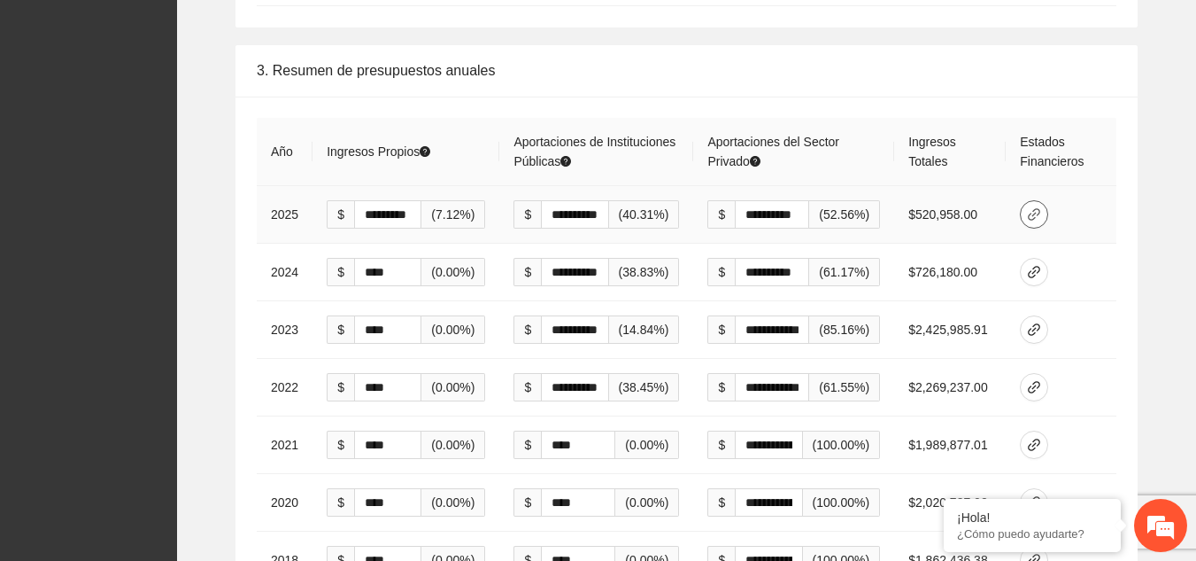
click at [1030, 207] on icon "link" at bounding box center [1034, 214] width 14 height 14
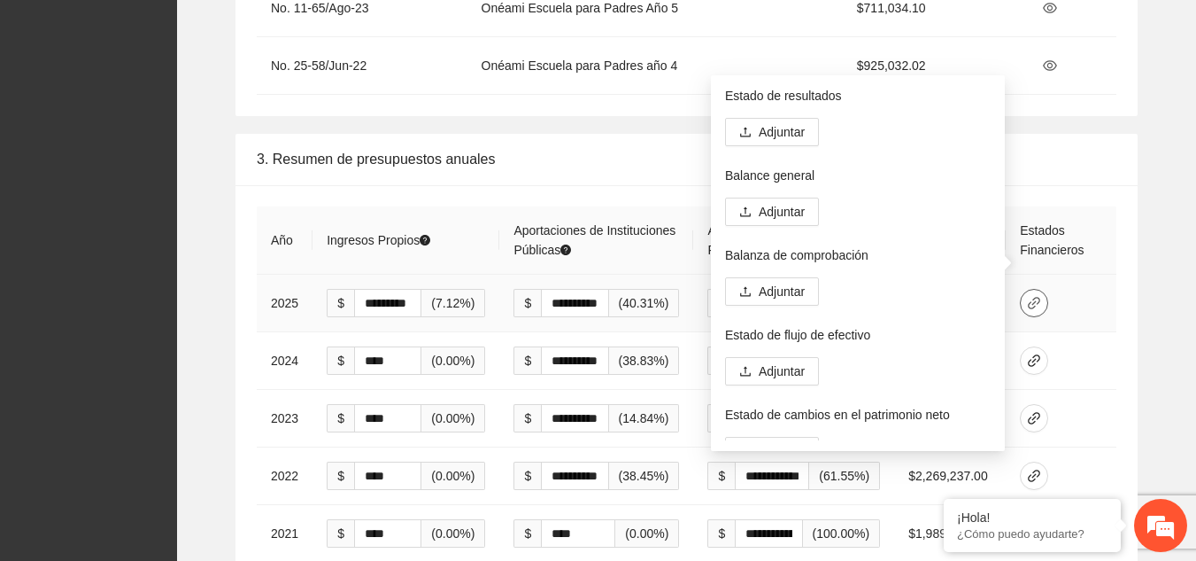
scroll to position [96, 0]
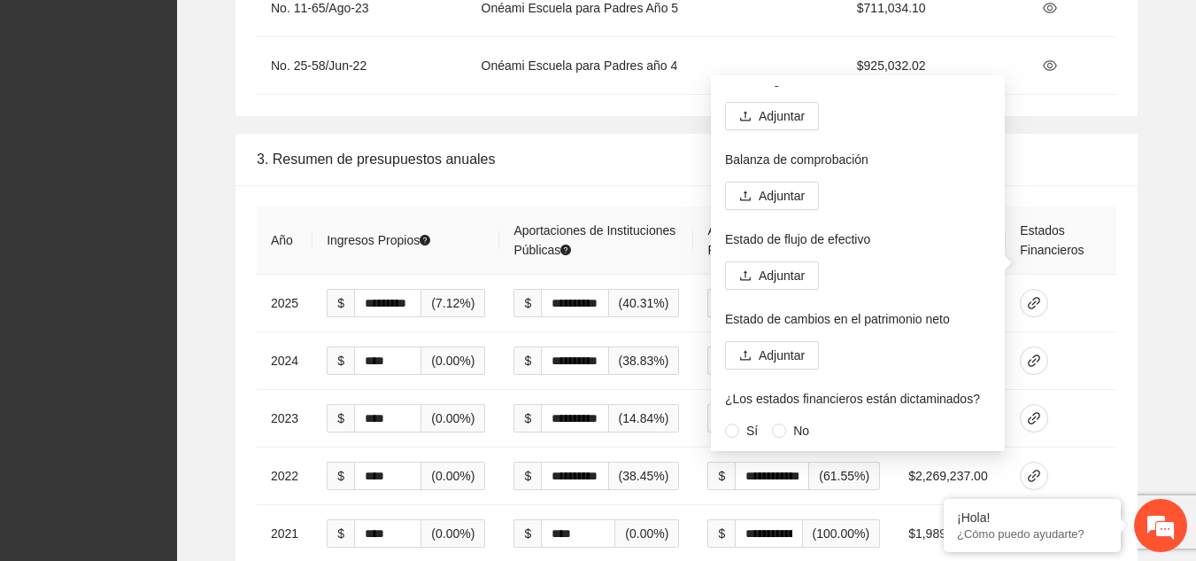
click at [1145, 134] on div "**********" at bounding box center [686, 426] width 991 height 584
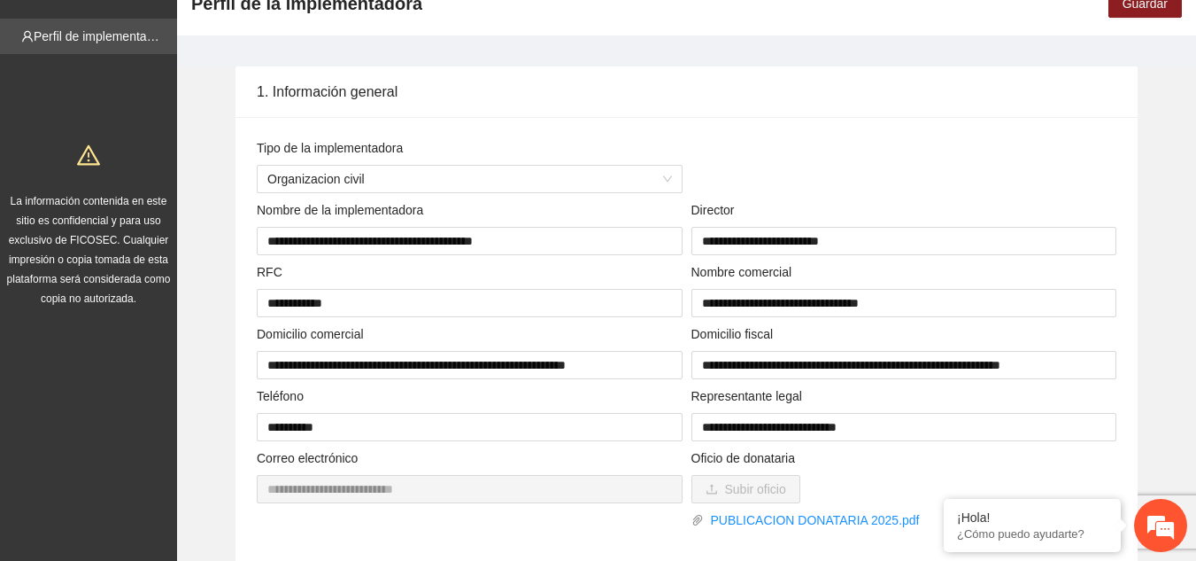
scroll to position [0, 0]
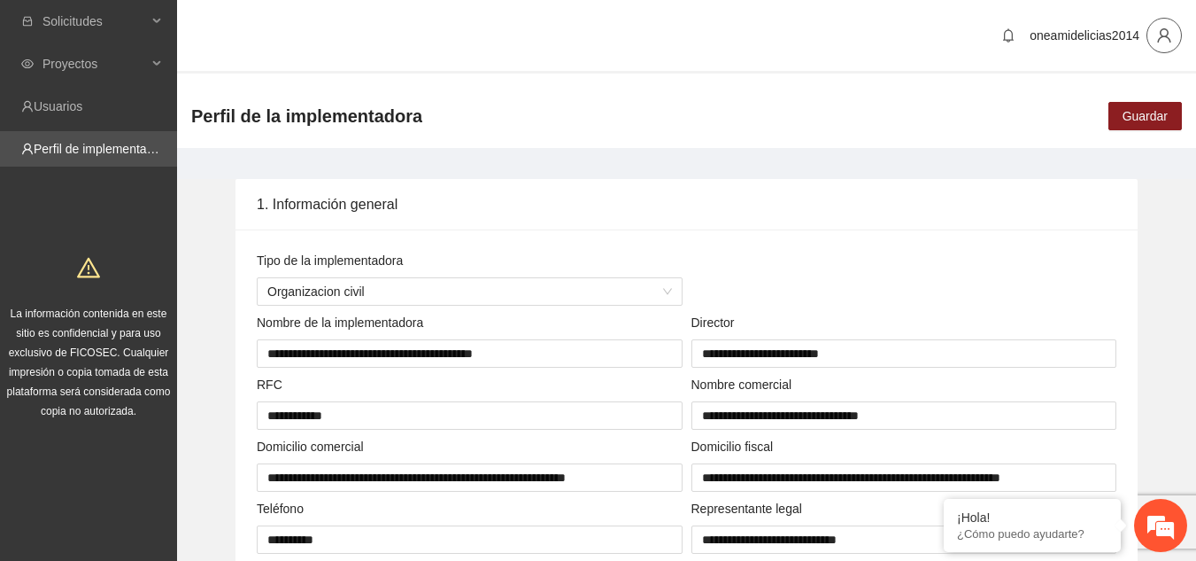
click at [1151, 36] on span "user" at bounding box center [1165, 35] width 34 height 16
drag, startPoint x: 1126, startPoint y: 105, endPoint x: 1183, endPoint y: 41, distance: 85.3
click at [1126, 104] on span "Cerrar sesión" at bounding box center [1119, 102] width 112 height 19
